Goal: Check status: Check status

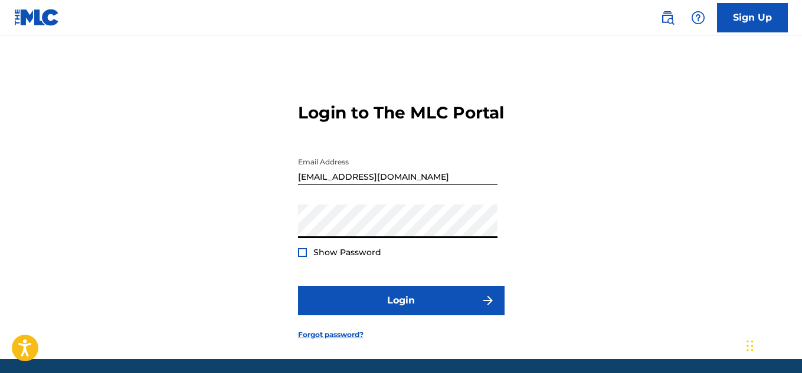
click at [298, 286] on button "Login" at bounding box center [401, 300] width 206 height 29
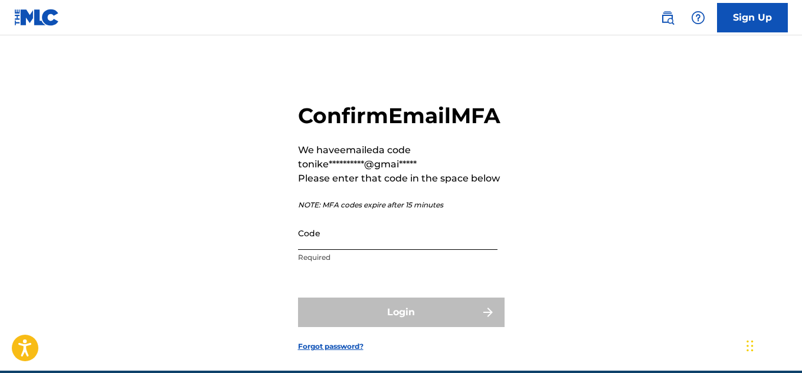
click at [347, 250] on input "Code" at bounding box center [397, 233] width 199 height 34
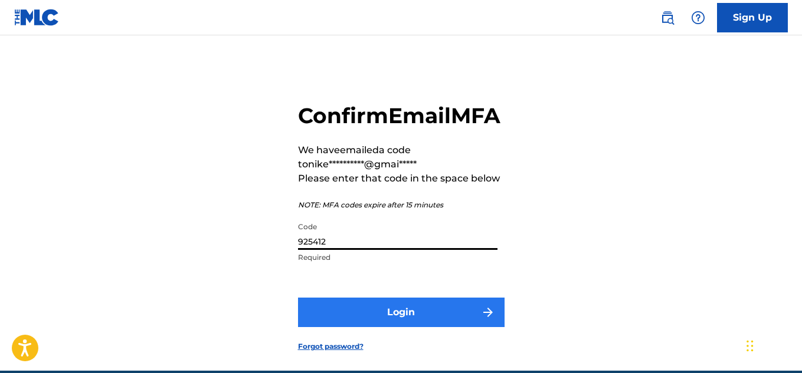
type input "925412"
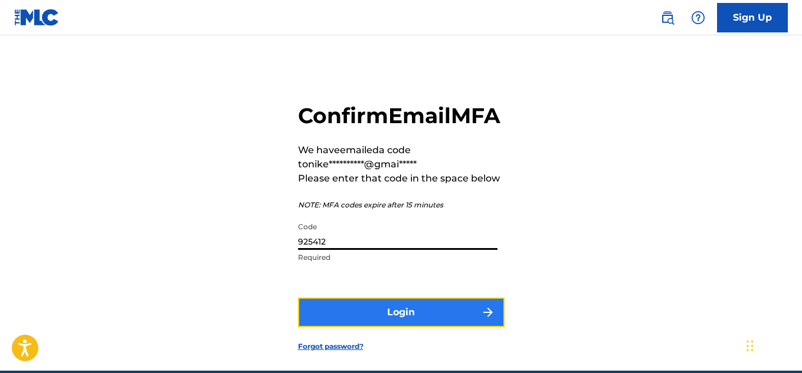
click at [431, 327] on button "Login" at bounding box center [401, 312] width 206 height 29
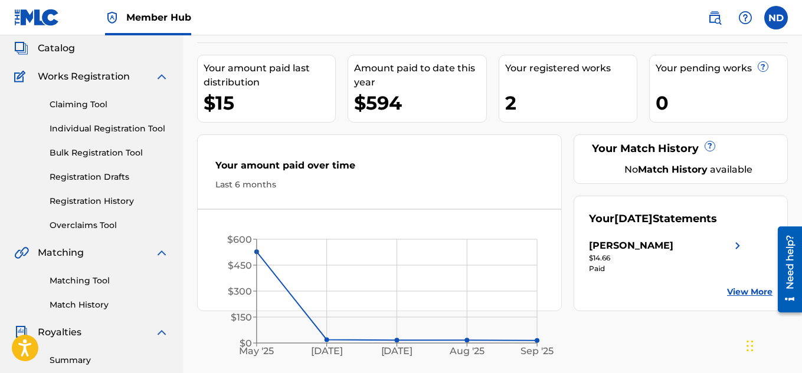
scroll to position [71, 0]
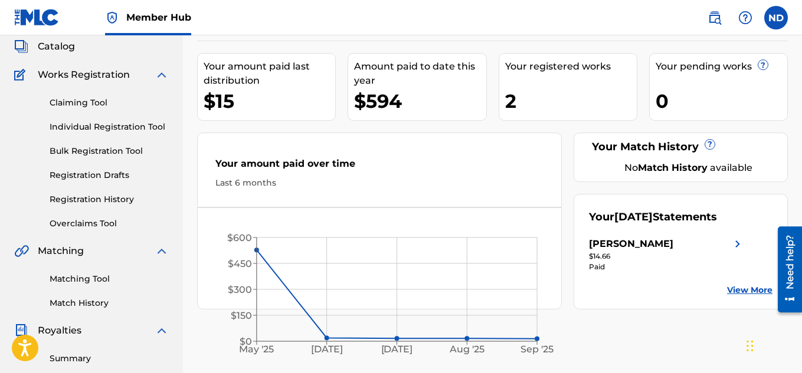
click at [747, 297] on link "View More" at bounding box center [749, 290] width 45 height 12
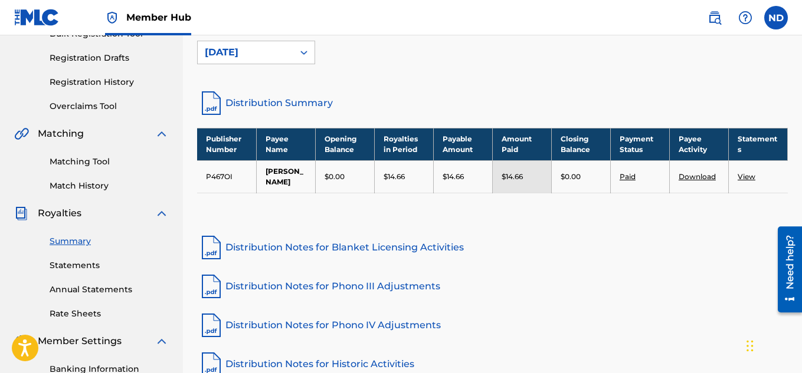
scroll to position [189, 0]
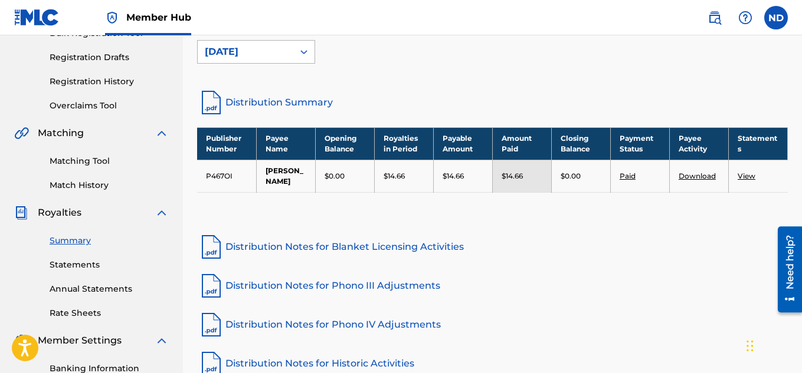
click at [296, 50] on div at bounding box center [303, 51] width 21 height 21
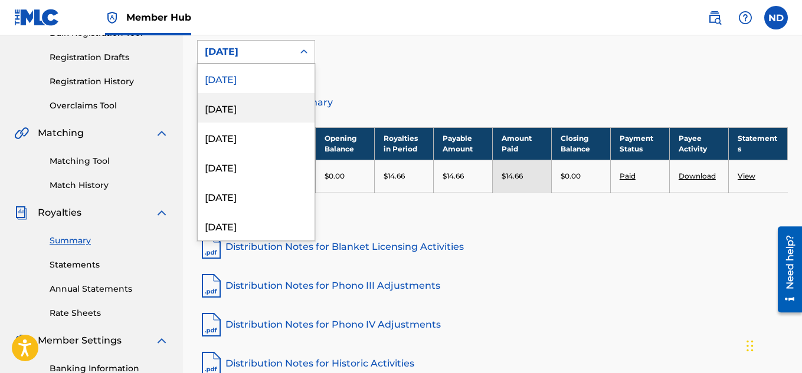
click at [282, 102] on div "[DATE]" at bounding box center [256, 107] width 117 height 29
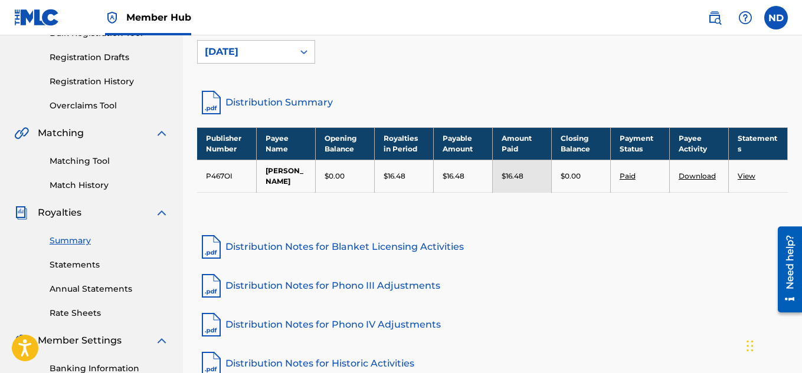
click at [259, 55] on div "[DATE]" at bounding box center [245, 52] width 81 height 14
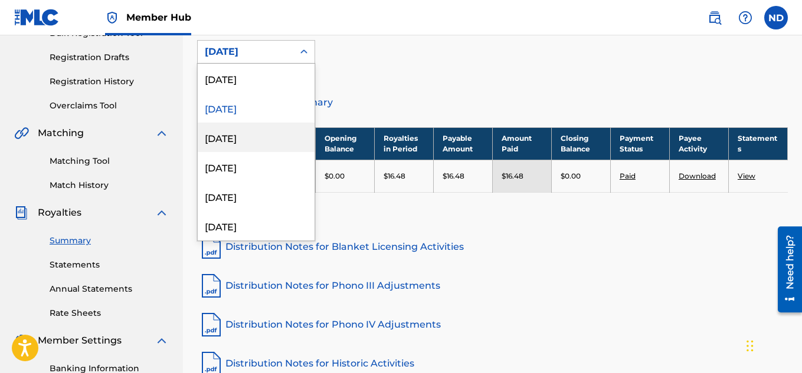
click at [233, 133] on div "[DATE]" at bounding box center [256, 137] width 117 height 29
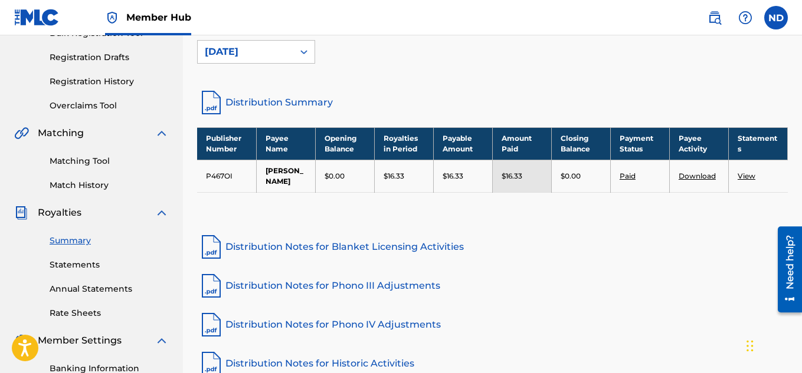
click at [281, 56] on div "[DATE]" at bounding box center [245, 52] width 81 height 14
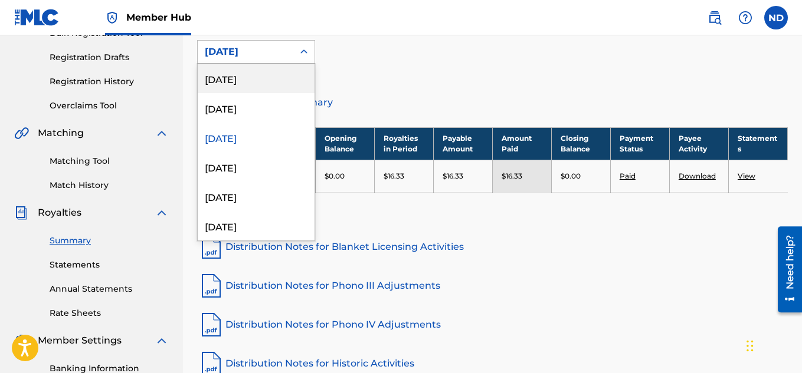
click at [278, 78] on div "[DATE]" at bounding box center [256, 78] width 117 height 29
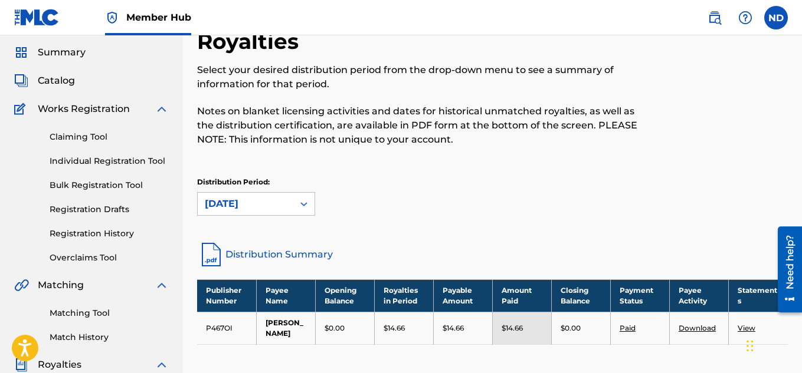
scroll to position [34, 0]
